Goal: Task Accomplishment & Management: Use online tool/utility

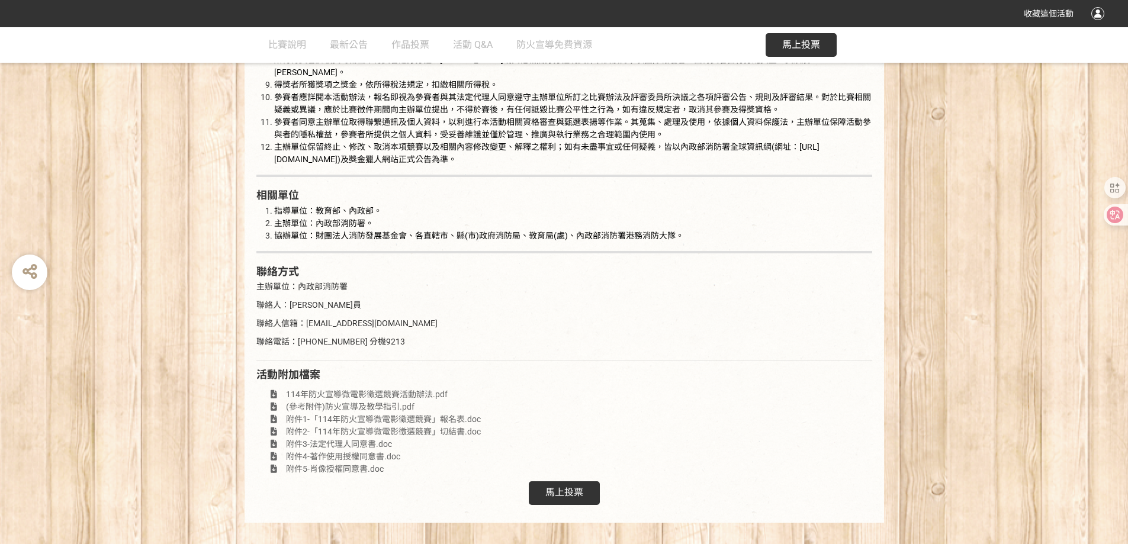
scroll to position [2144, 0]
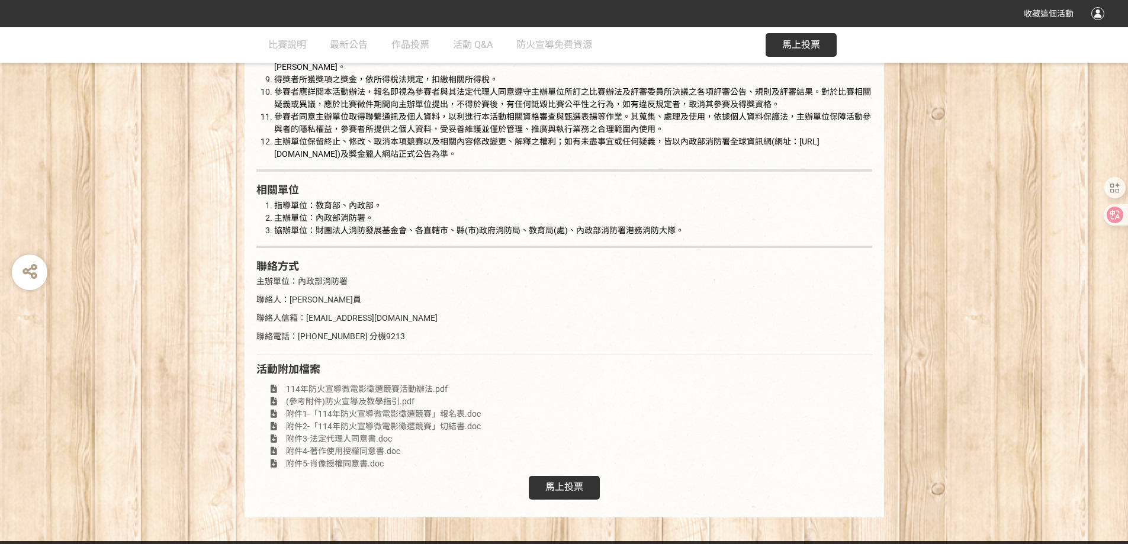
click at [552, 487] on div "馬上投票" at bounding box center [564, 488] width 71 height 24
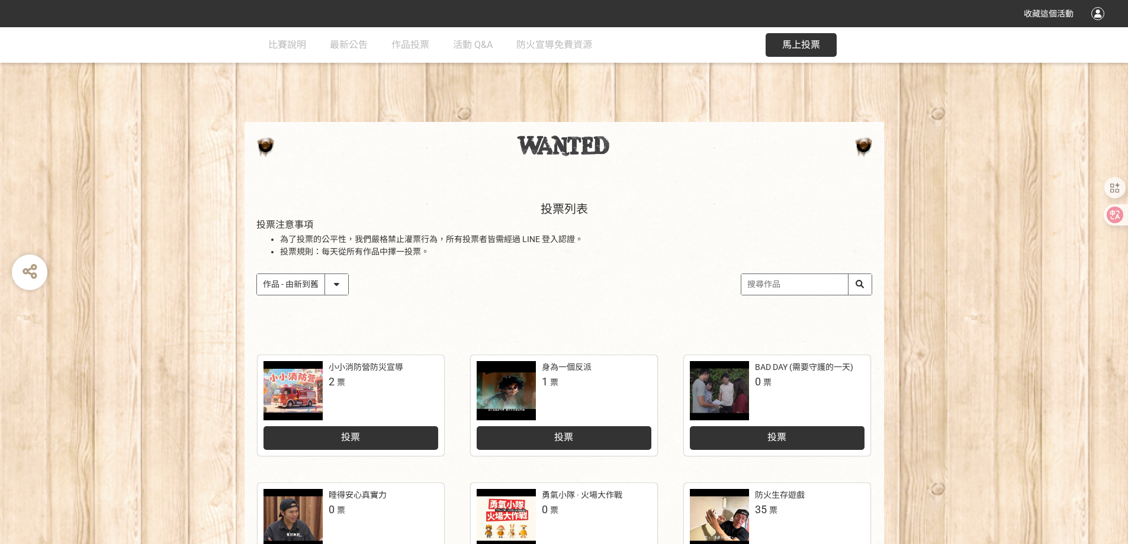
click at [156, 339] on div "投票列表 投票注意事項 為了投票的公平性，我們嚴格禁止灌票行為，所有投票者皆需經過 LINE 登入認證。 投票規則：每天從所有作品中擇一投票。 作品 - 由新…" at bounding box center [564, 260] width 1128 height 165
click at [804, 285] on input "search" at bounding box center [806, 284] width 130 height 21
type input "安"
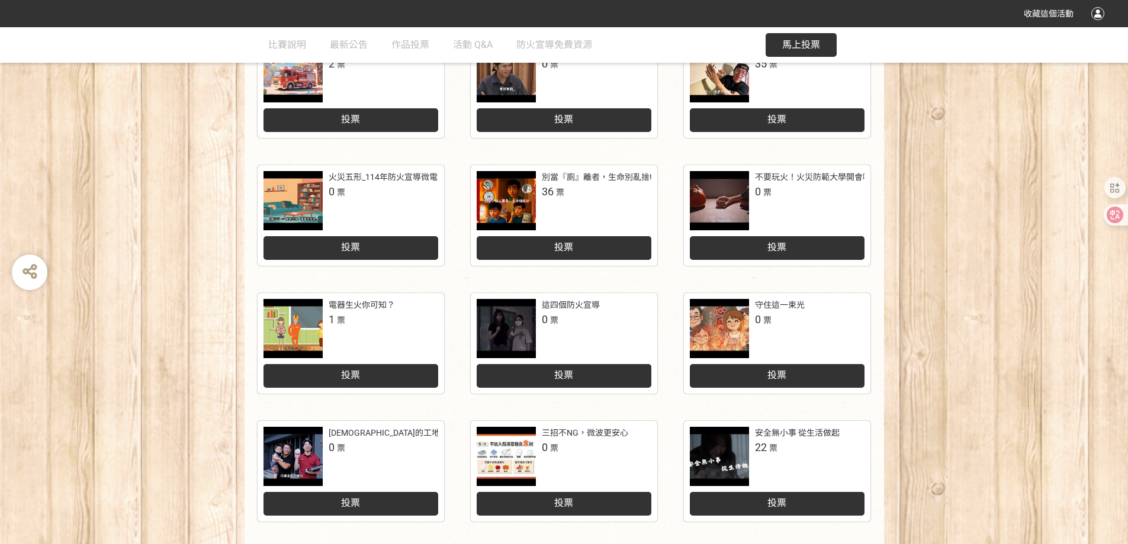
scroll to position [355, 0]
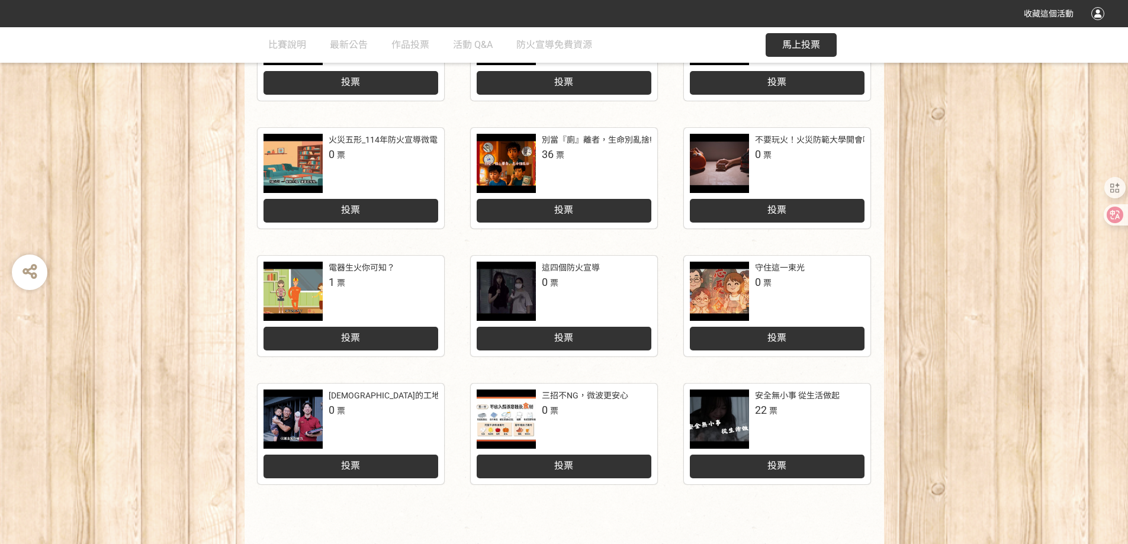
click at [744, 416] on div at bounding box center [719, 419] width 59 height 59
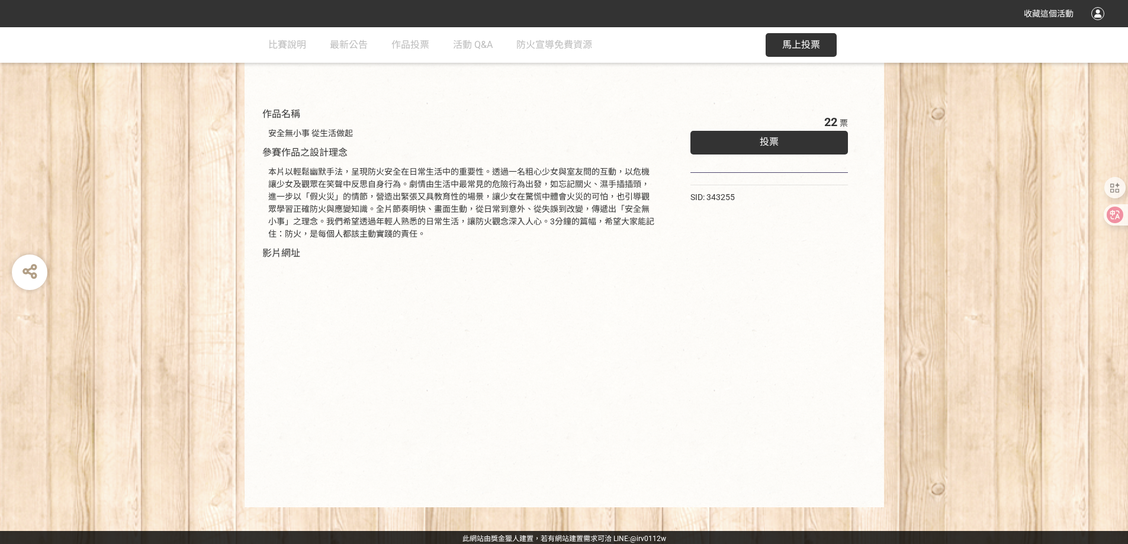
scroll to position [103, 0]
